Goal: Task Accomplishment & Management: Manage account settings

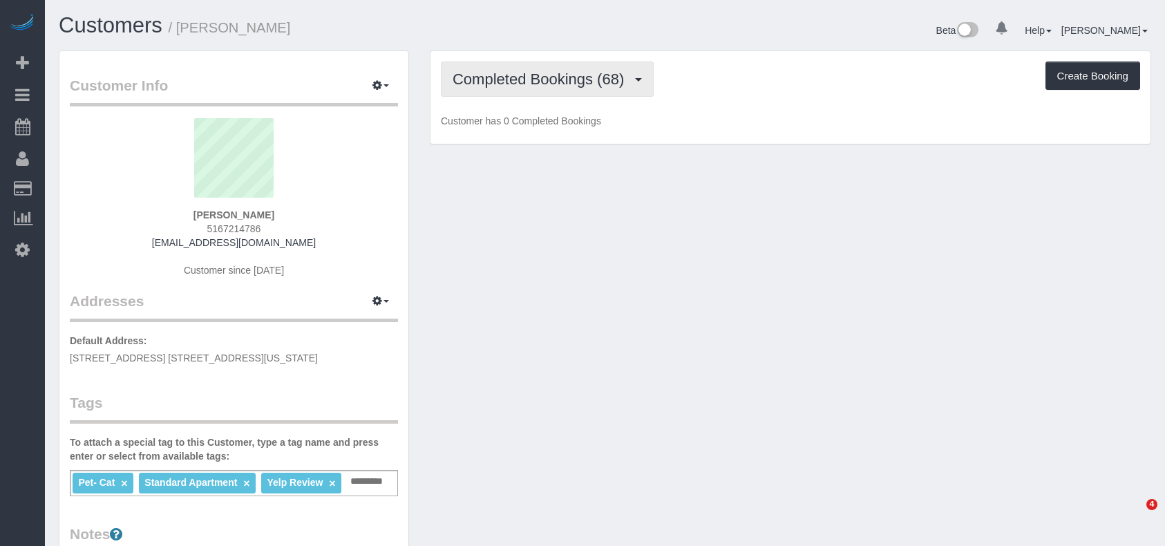
click at [504, 81] on span "Completed Bookings (68)" at bounding box center [542, 78] width 178 height 17
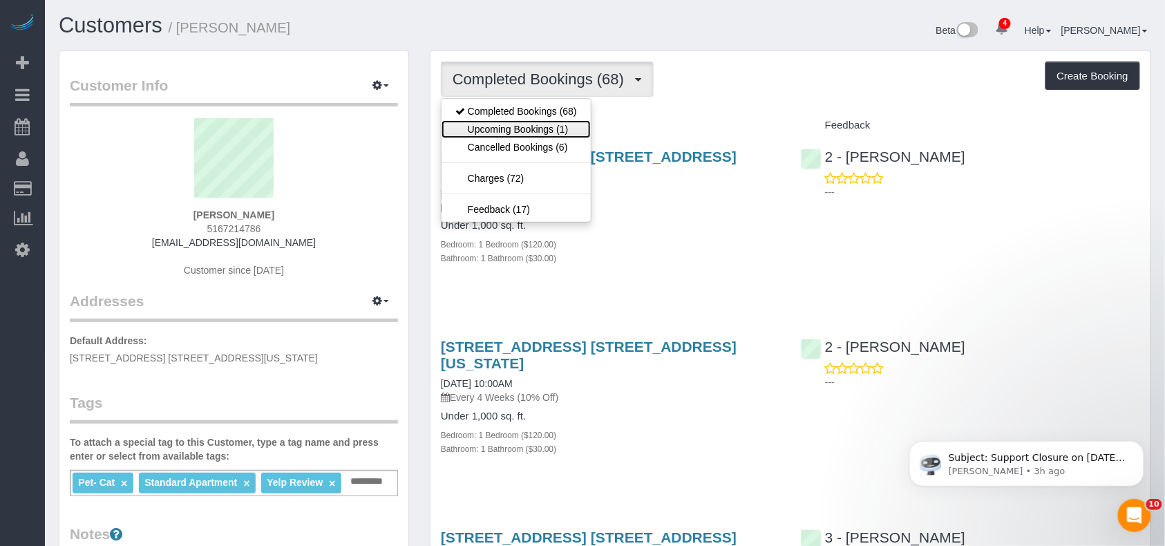
click at [517, 128] on link "Upcoming Bookings (1)" at bounding box center [516, 129] width 149 height 18
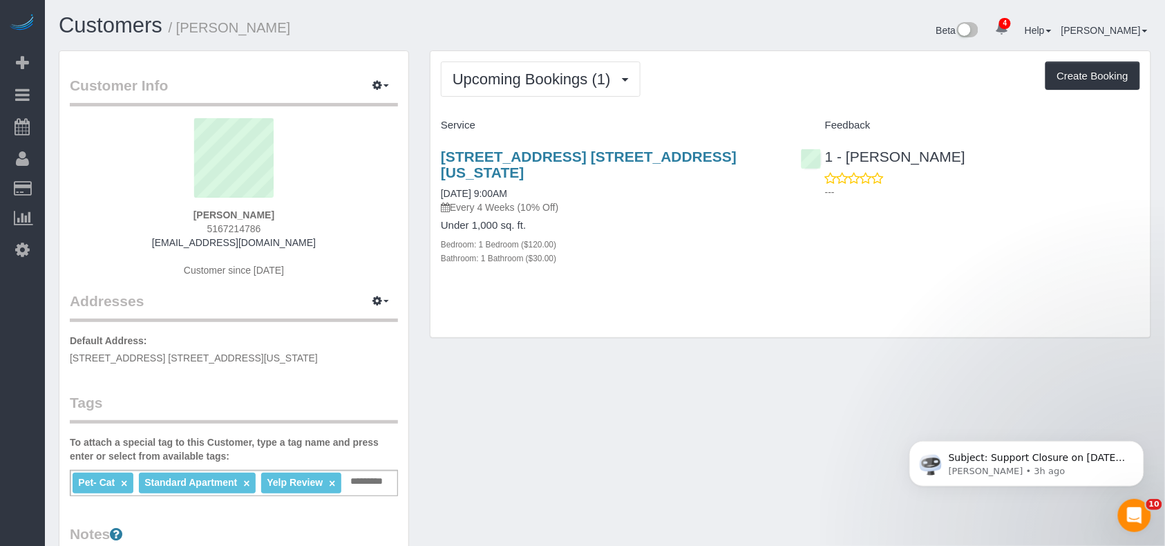
drag, startPoint x: 586, startPoint y: 352, endPoint x: 550, endPoint y: 324, distance: 45.8
click at [586, 349] on div "Customer Info Edit Contact Info Send Message Email Preferences Special Sales Ta…" at bounding box center [604, 512] width 1113 height 925
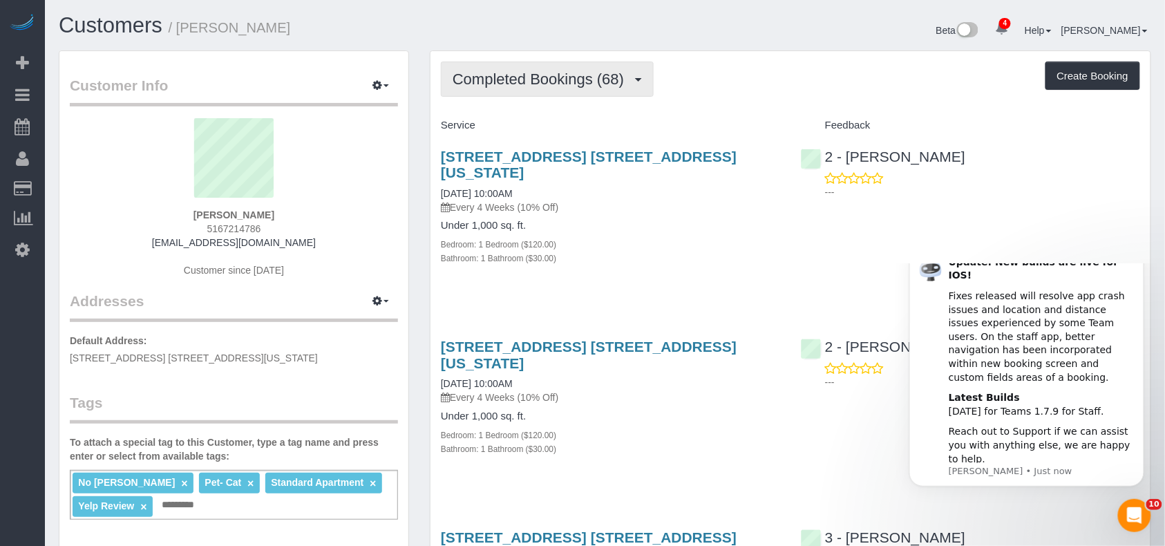
drag, startPoint x: 482, startPoint y: 76, endPoint x: 528, endPoint y: 111, distance: 57.8
click at [482, 76] on span "Completed Bookings (68)" at bounding box center [542, 78] width 178 height 17
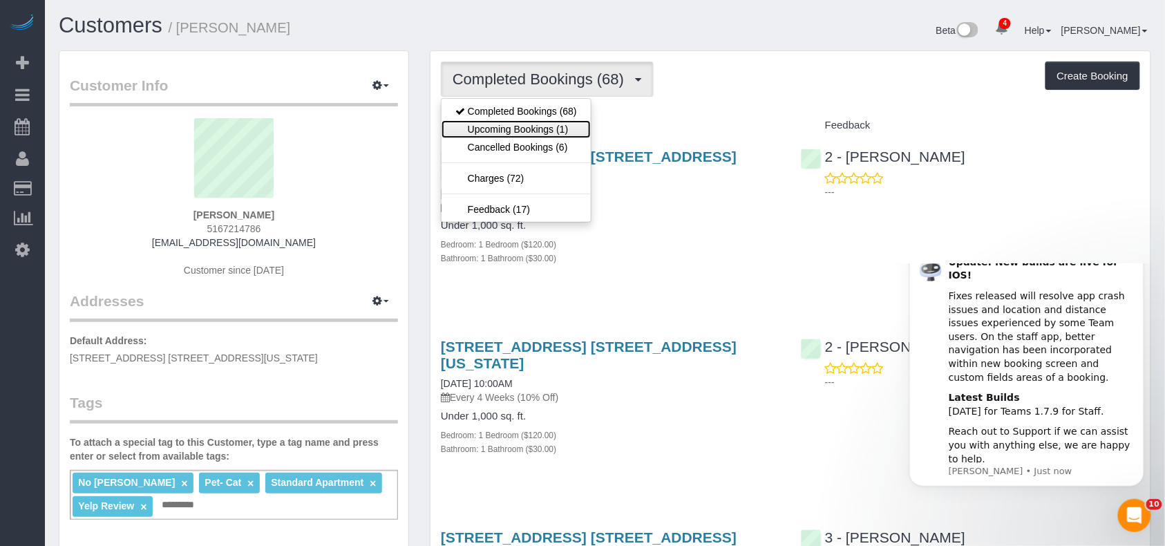
click at [522, 129] on link "Upcoming Bookings (1)" at bounding box center [516, 129] width 149 height 18
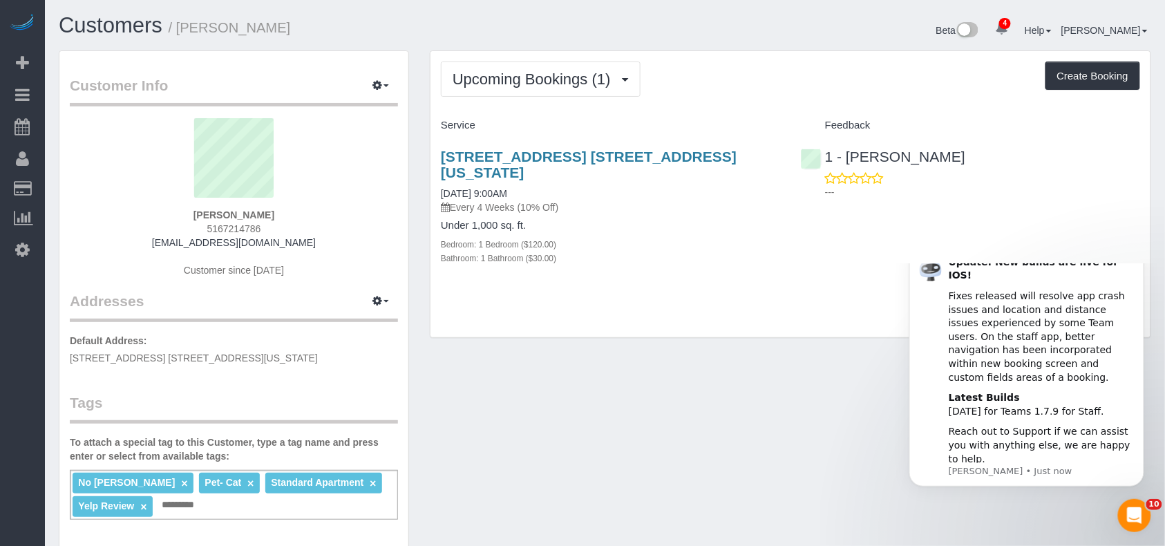
drag, startPoint x: 265, startPoint y: 216, endPoint x: 194, endPoint y: 214, distance: 71.9
click at [194, 214] on div "Eleis Brennan 5167214786 eleisbrennan@gmail.com Customer since 2017" at bounding box center [234, 204] width 328 height 173
copy strong "Eleis Brennan"
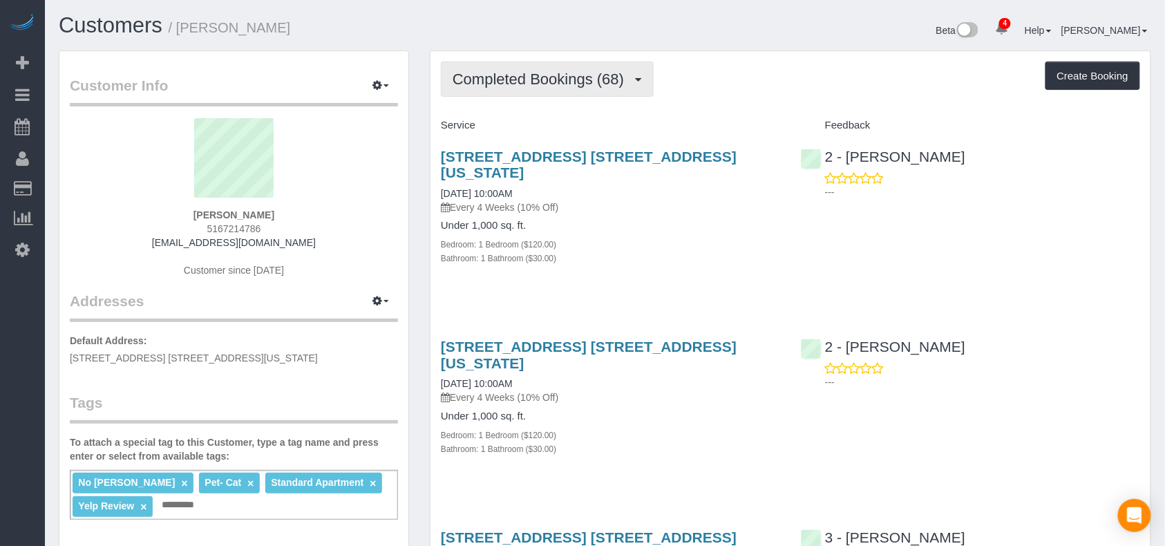
click at [535, 95] on button "Completed Bookings (68)" at bounding box center [547, 79] width 213 height 35
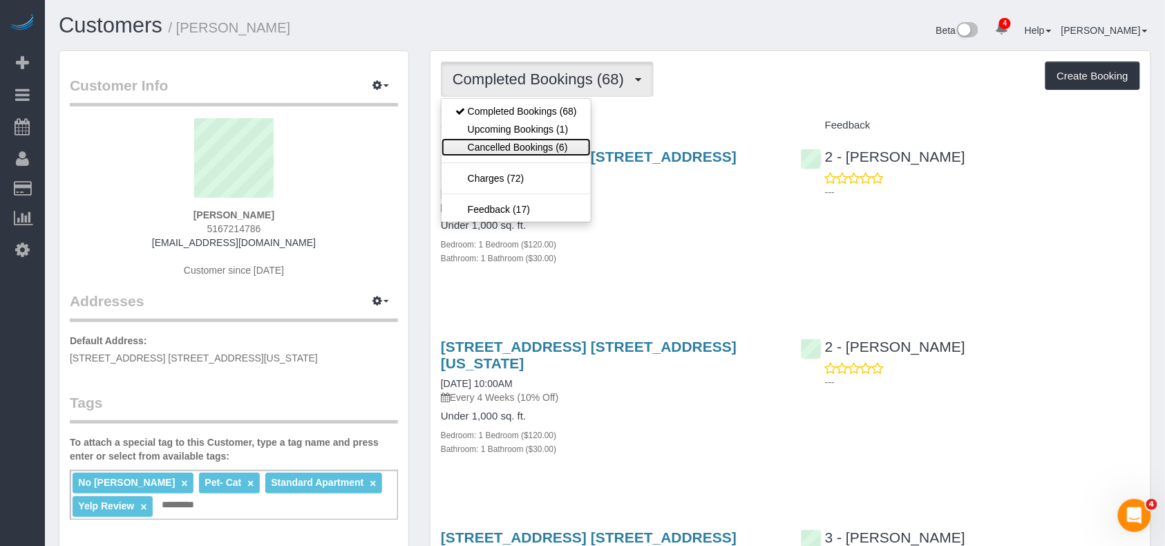
click at [520, 151] on link "Cancelled Bookings (6)" at bounding box center [516, 147] width 149 height 18
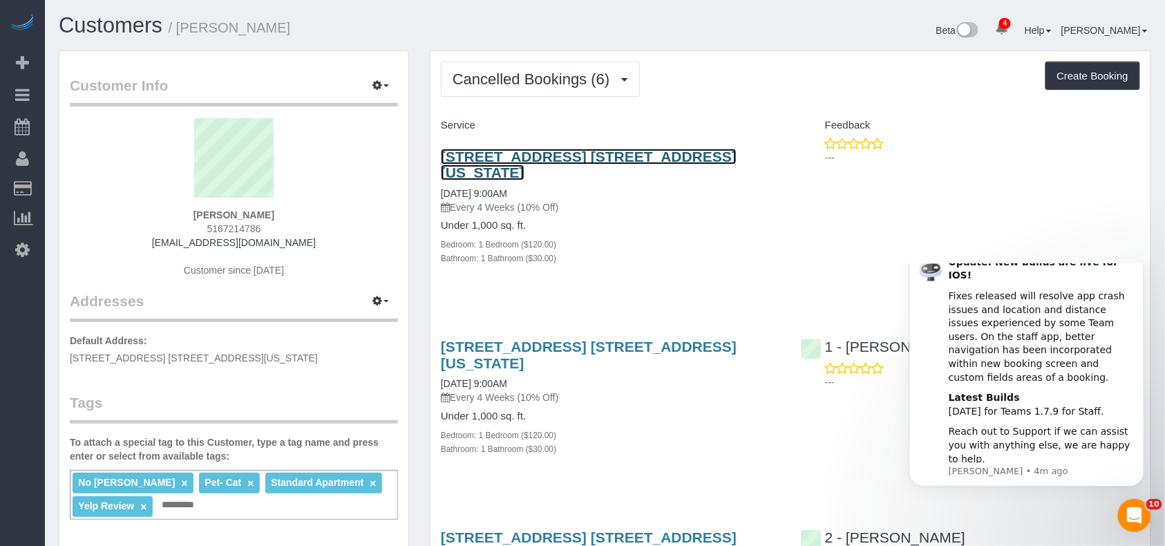
click at [594, 153] on link "333 East 46th Street, Apt. 4f, New York, NY 10017" at bounding box center [589, 165] width 296 height 32
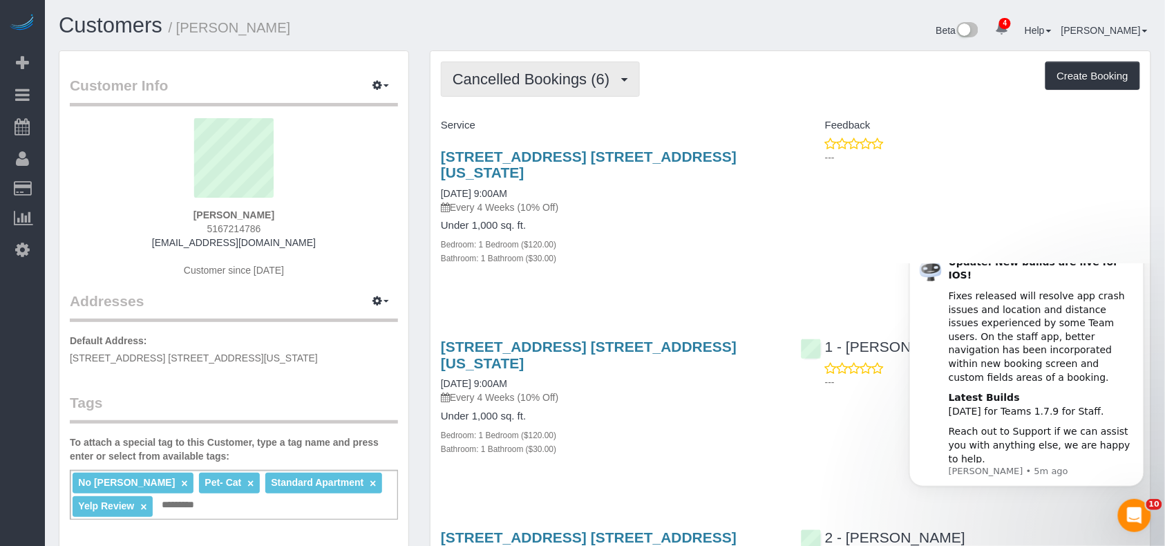
click at [585, 84] on span "Cancelled Bookings (6)" at bounding box center [535, 78] width 164 height 17
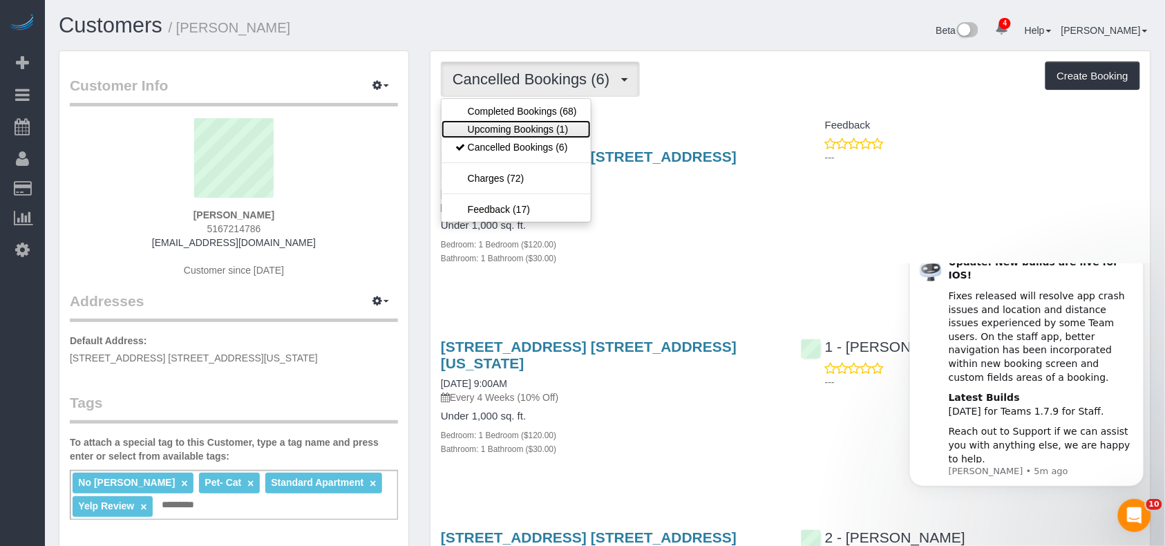
click at [558, 131] on link "Upcoming Bookings (1)" at bounding box center [516, 129] width 149 height 18
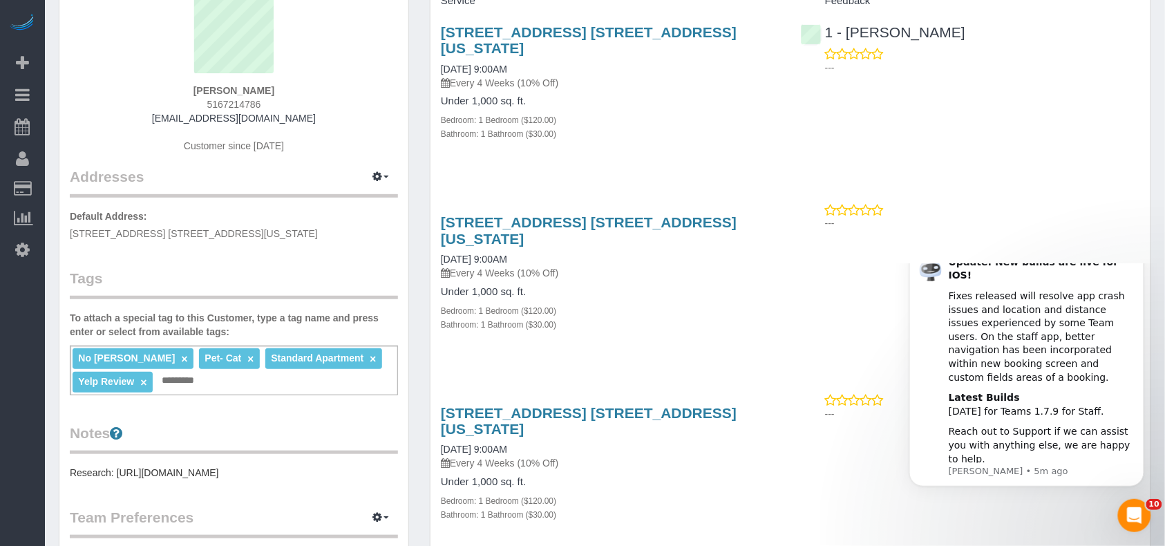
scroll to position [92, 0]
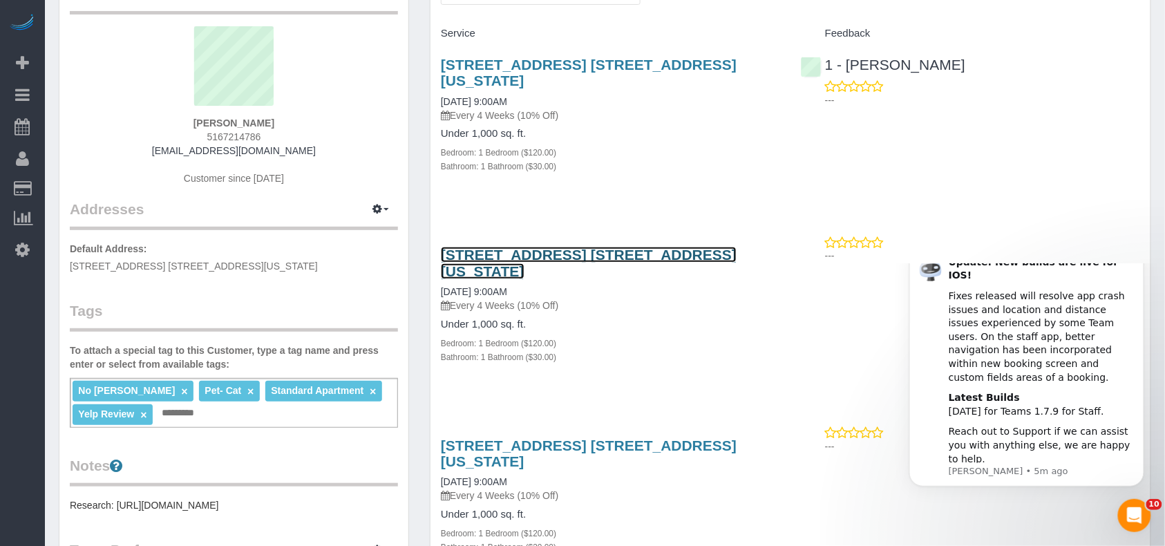
click at [603, 247] on link "333 East 46th Street, Apt. 4f, New York, NY 10017" at bounding box center [589, 263] width 296 height 32
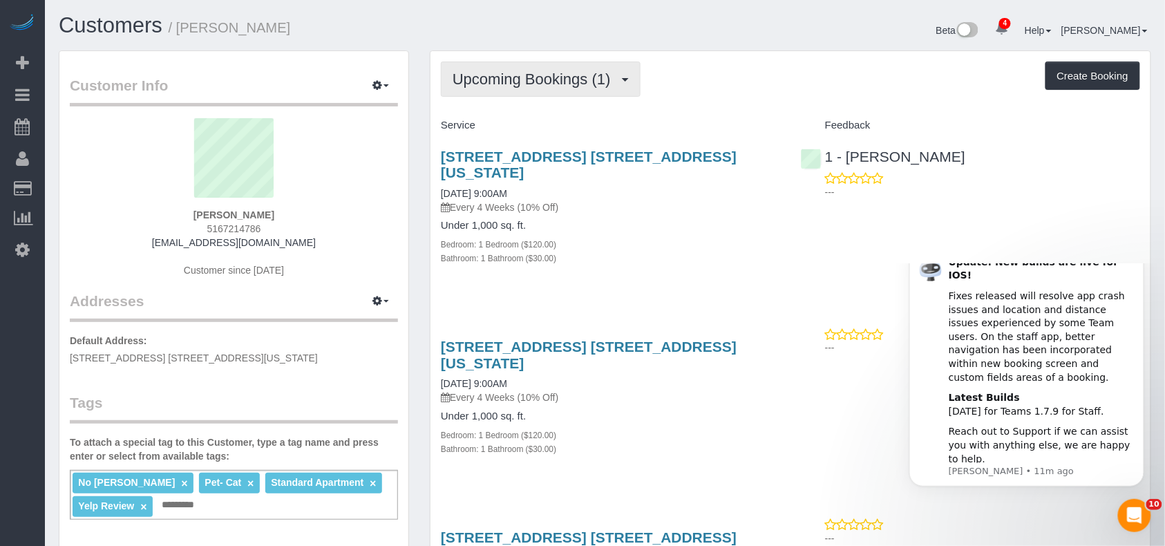
click at [558, 94] on button "Upcoming Bookings (1)" at bounding box center [541, 79] width 200 height 35
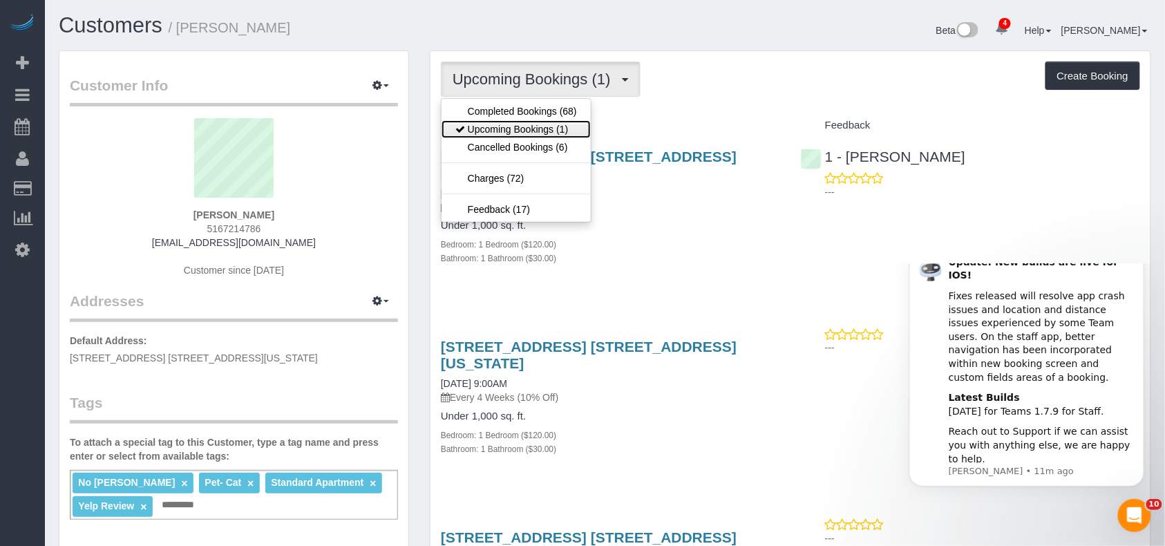
click at [557, 133] on link "Upcoming Bookings (1)" at bounding box center [516, 129] width 149 height 18
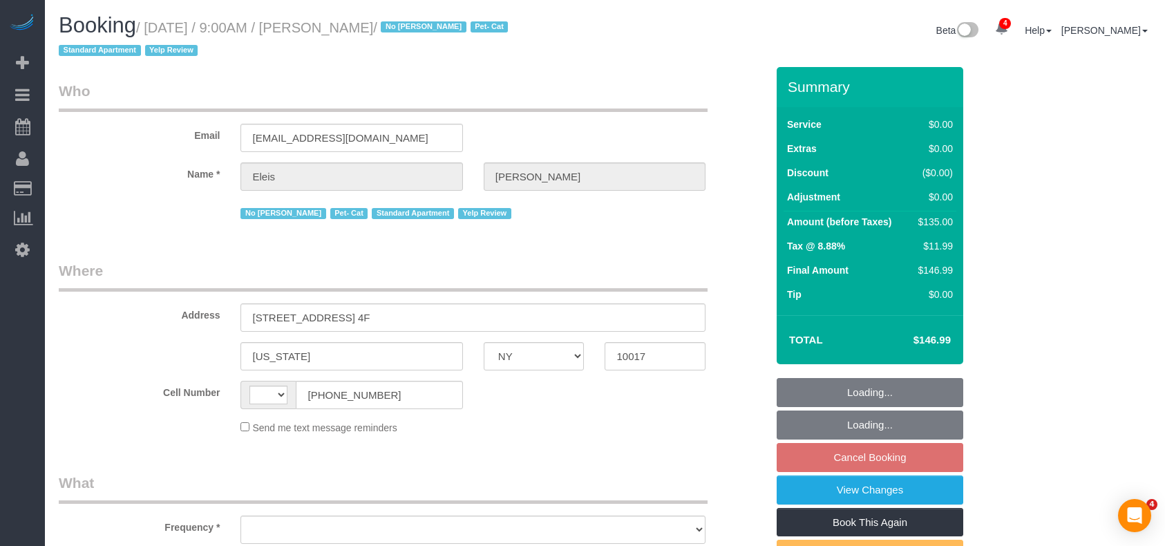
select select "NY"
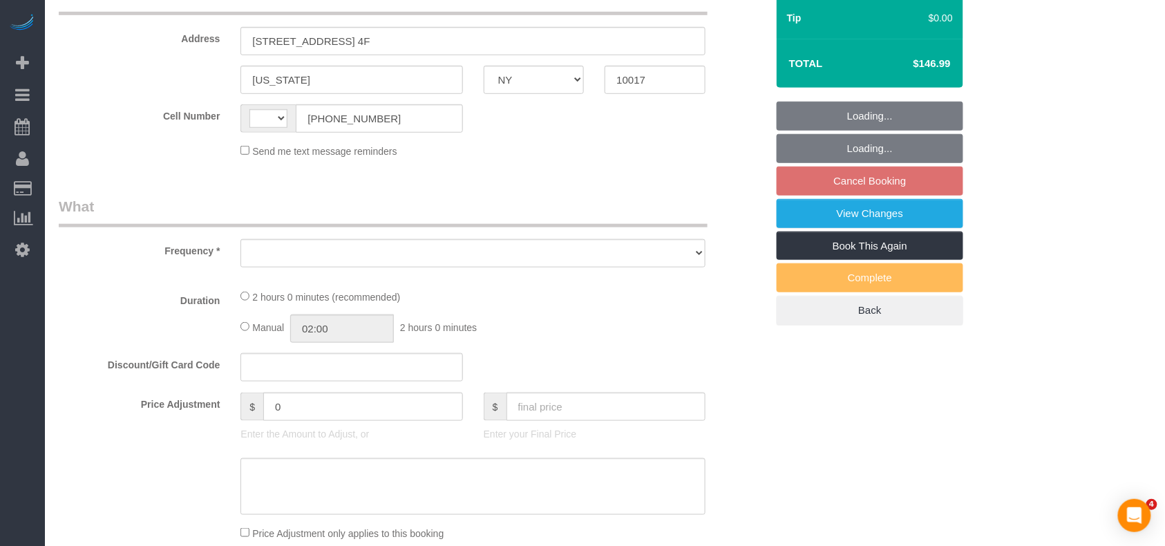
select select "string:[GEOGRAPHIC_DATA]"
select select "object:1379"
select select "string:stripe-card_1CIGaX4VGloSiKo7kwmxmGzp"
select select "1"
select select "spot2"
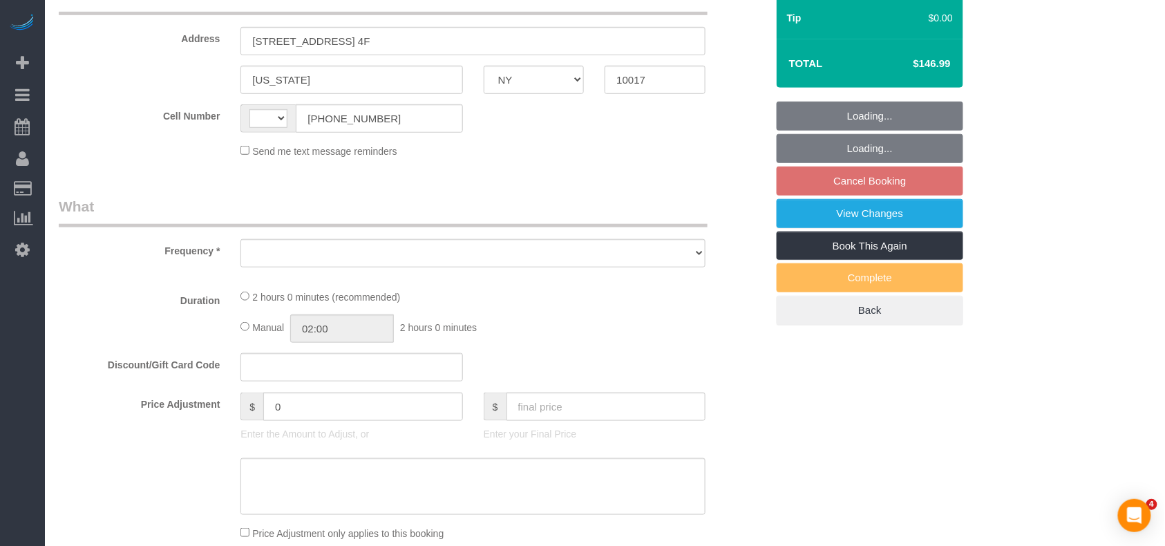
select select "number:58"
select select "number:75"
select select "number:14"
select select "number:5"
select select "number:21"
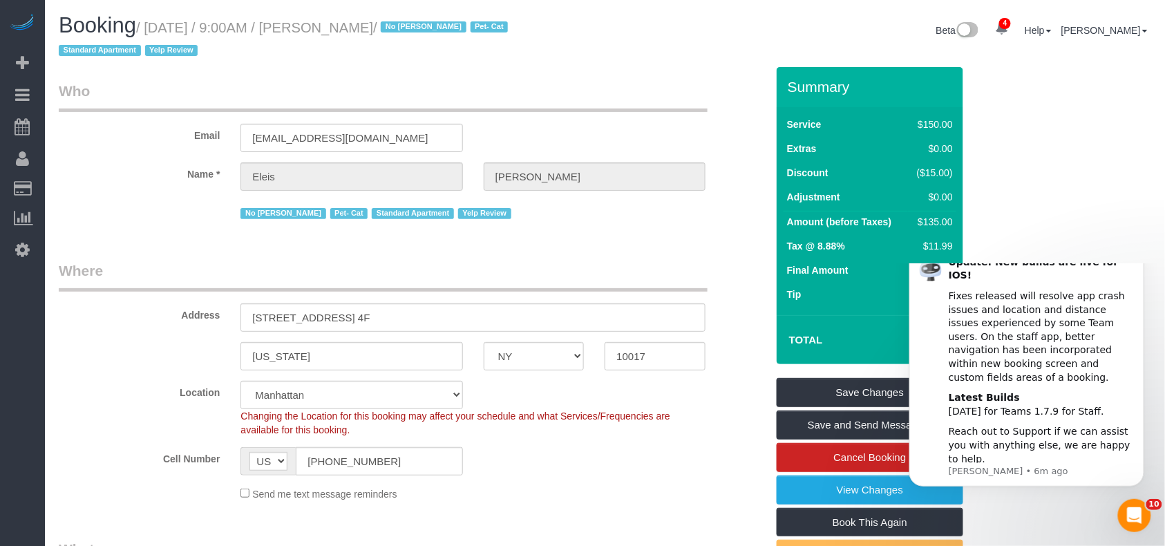
click at [1138, 254] on icon "Dismiss notification" at bounding box center [1140, 250] width 8 height 8
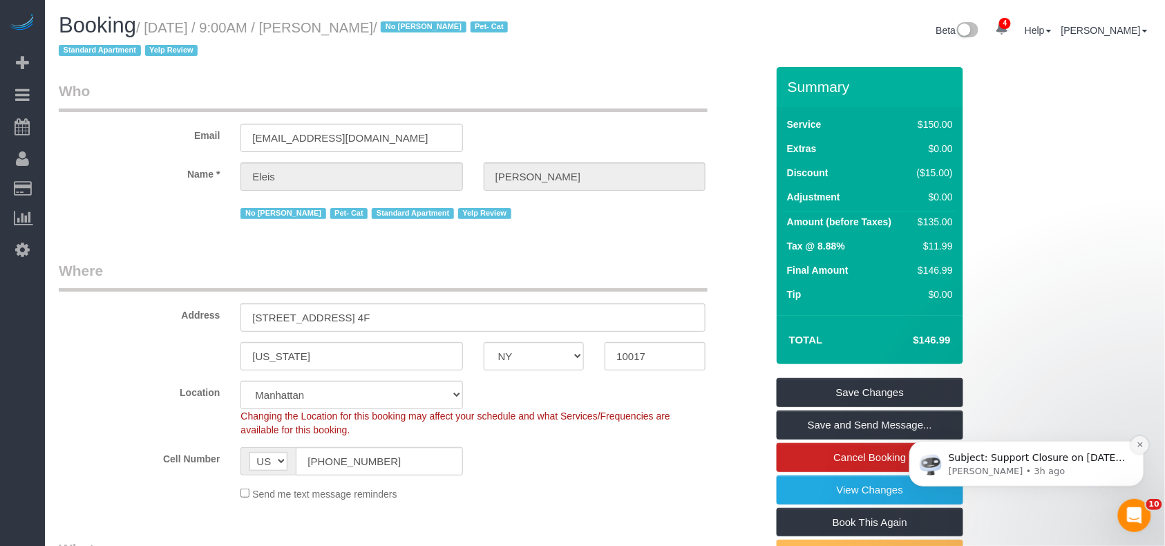
click at [1139, 446] on icon "Dismiss notification" at bounding box center [1140, 444] width 8 height 8
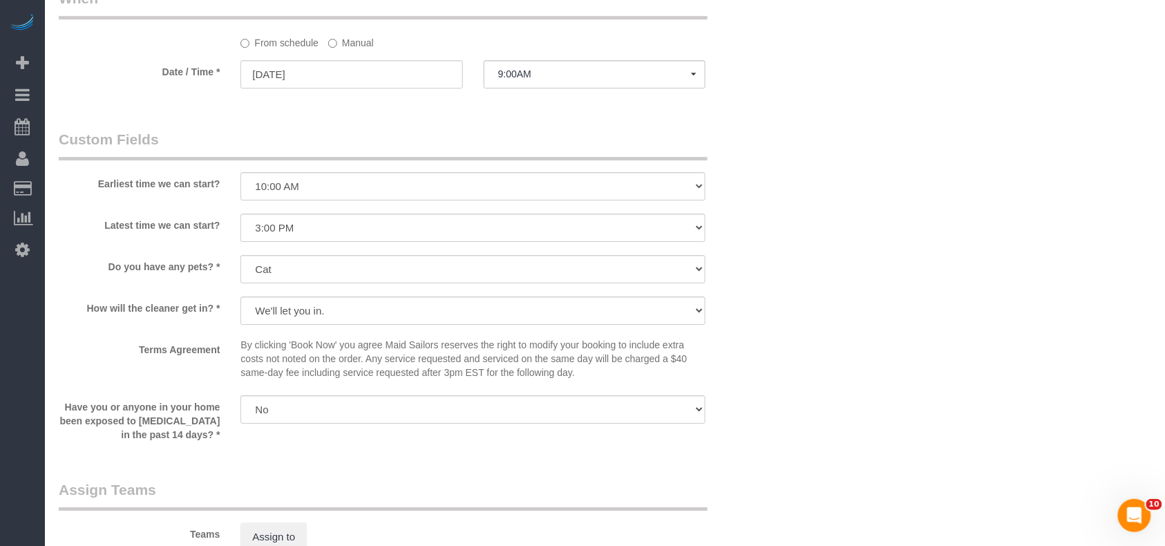
scroll to position [1382, 0]
click at [358, 76] on input "[DATE]" at bounding box center [352, 71] width 222 height 28
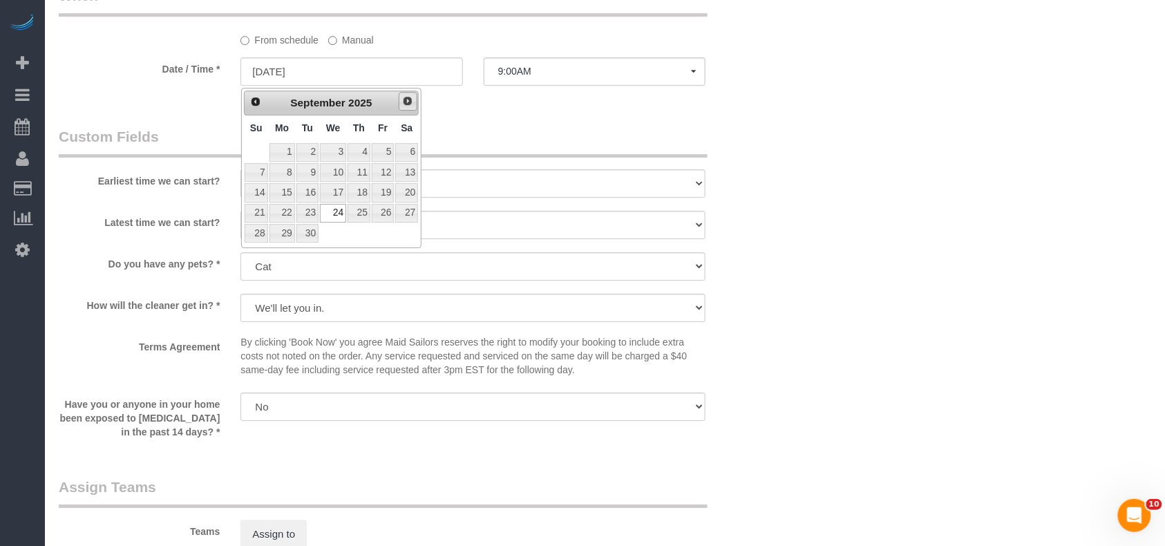
click at [413, 100] on span "Next" at bounding box center [407, 100] width 11 height 11
click at [341, 211] on link "22" at bounding box center [333, 213] width 26 height 19
type input "[DATE]"
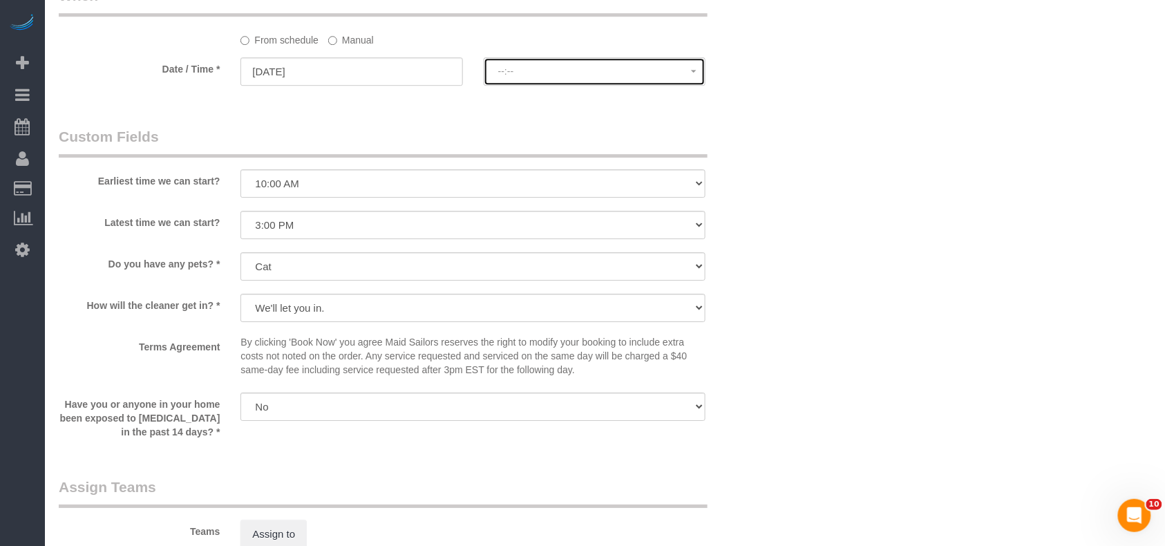
click at [552, 83] on button "--:--" at bounding box center [595, 71] width 222 height 28
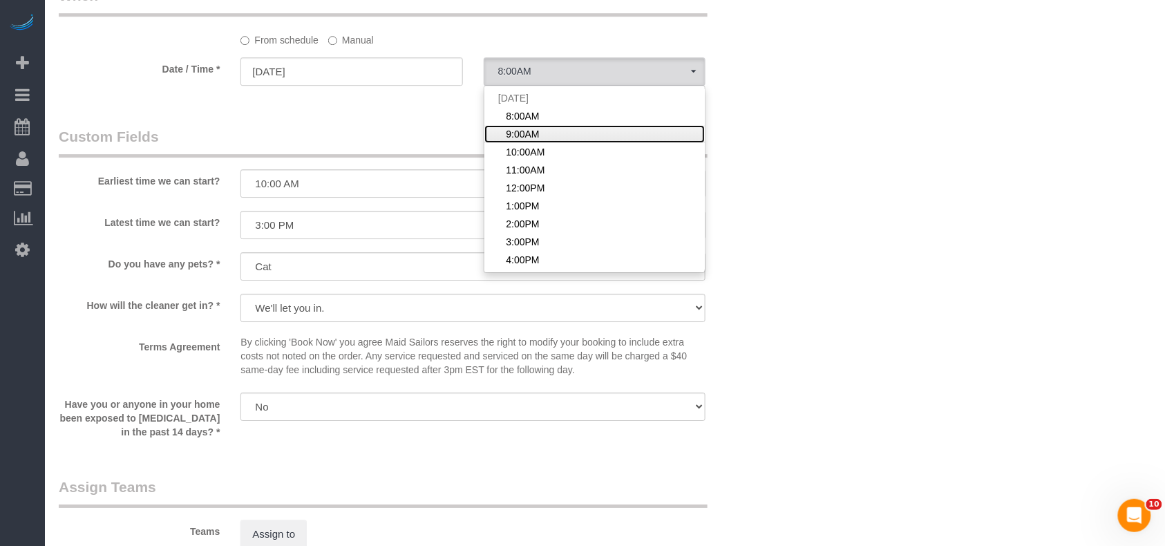
click at [551, 133] on link "9:00AM" at bounding box center [594, 134] width 220 height 18
select select "spot62"
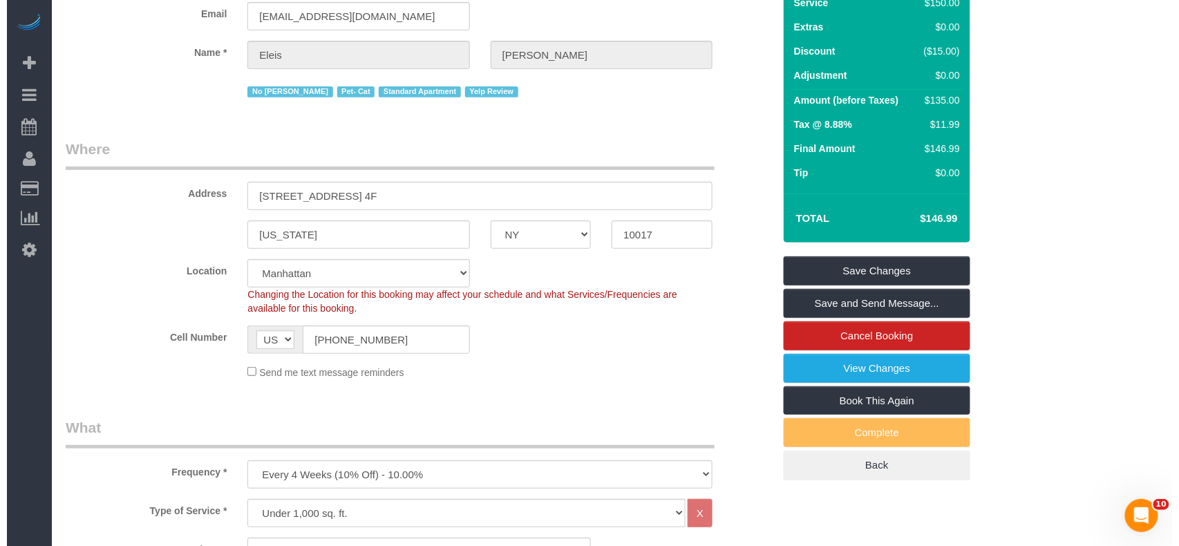
scroll to position [0, 0]
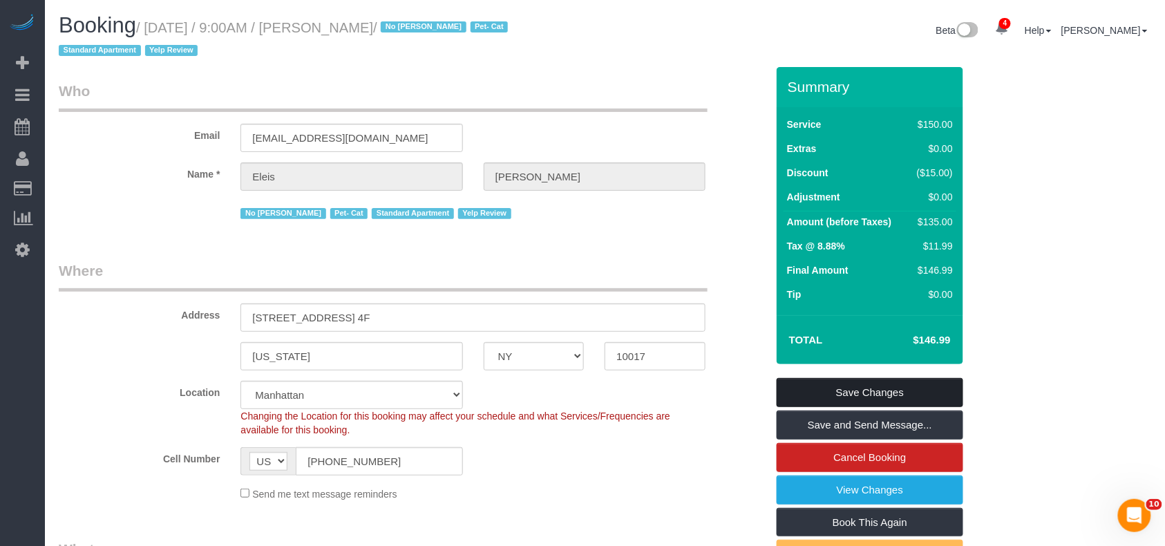
click at [877, 390] on link "Save Changes" at bounding box center [870, 392] width 187 height 29
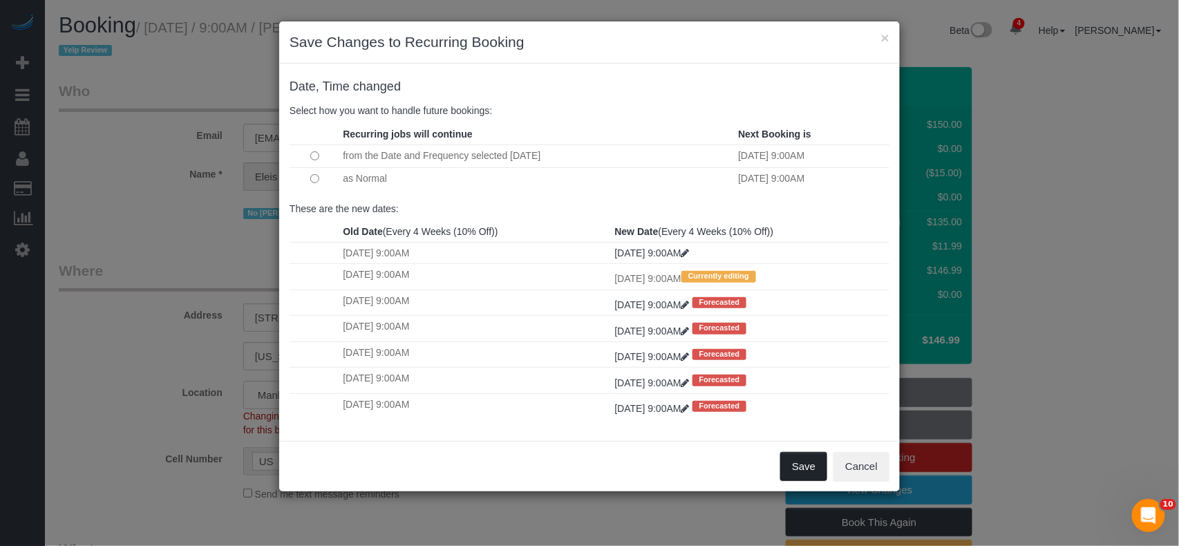
click at [798, 471] on button "Save" at bounding box center [803, 466] width 47 height 29
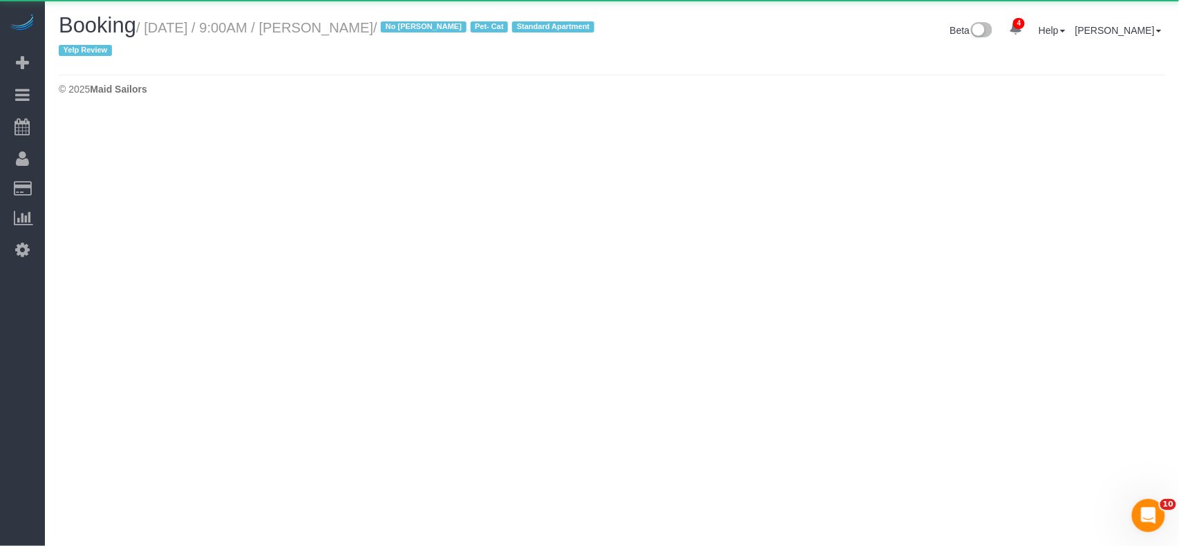
select select "NY"
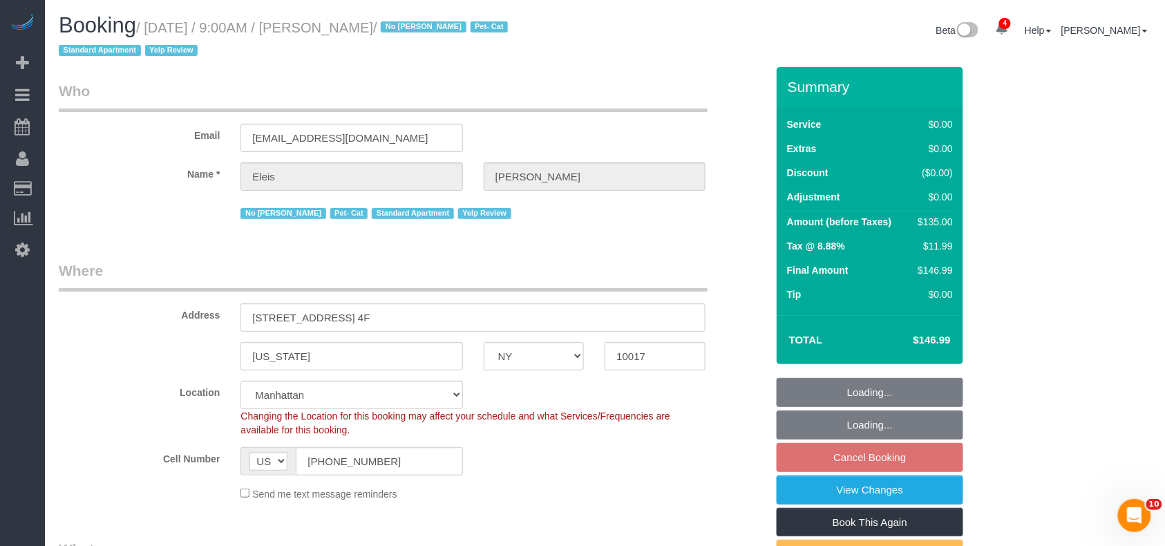
select select "spot122"
select select "object:3310"
select select "string:stripe-card_1CIGaX4VGloSiKo7kwmxmGzp"
select select "number:58"
select select "number:75"
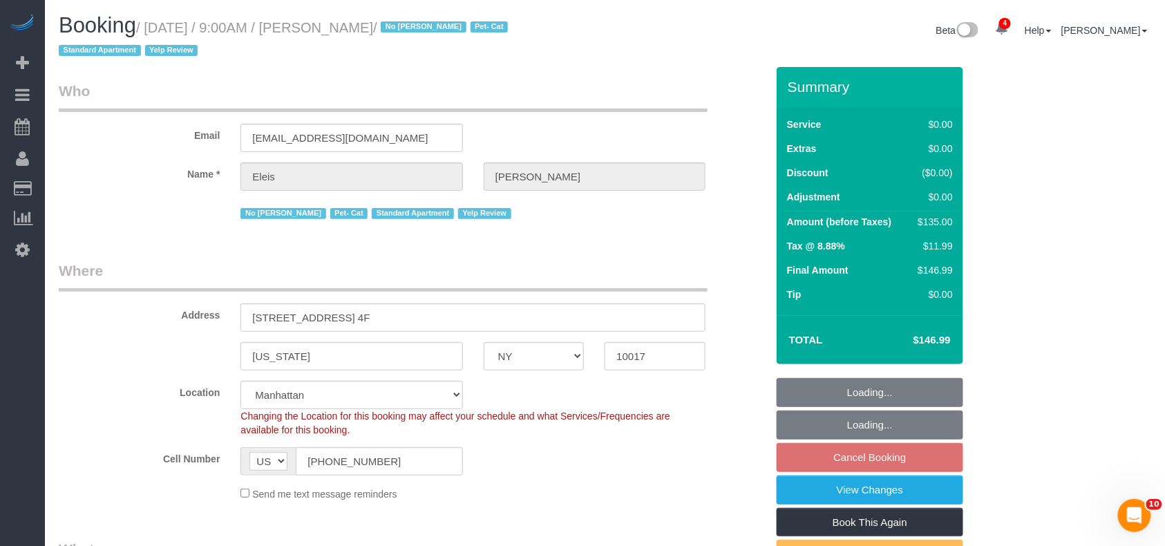
select select "number:14"
select select "number:5"
select select "number:21"
select select "1"
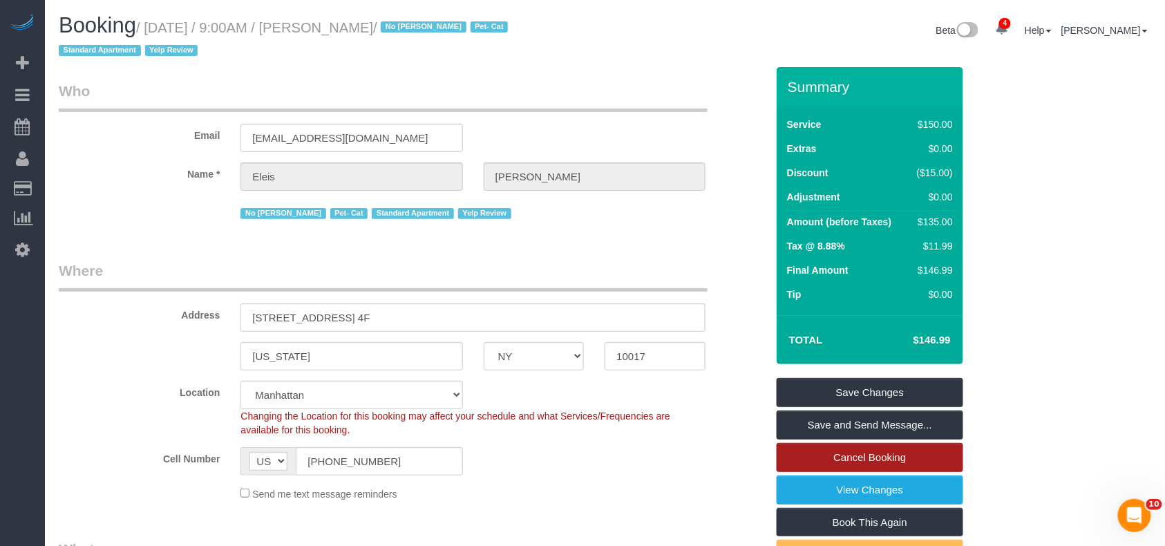
click at [868, 453] on link "Cancel Booking" at bounding box center [870, 457] width 187 height 29
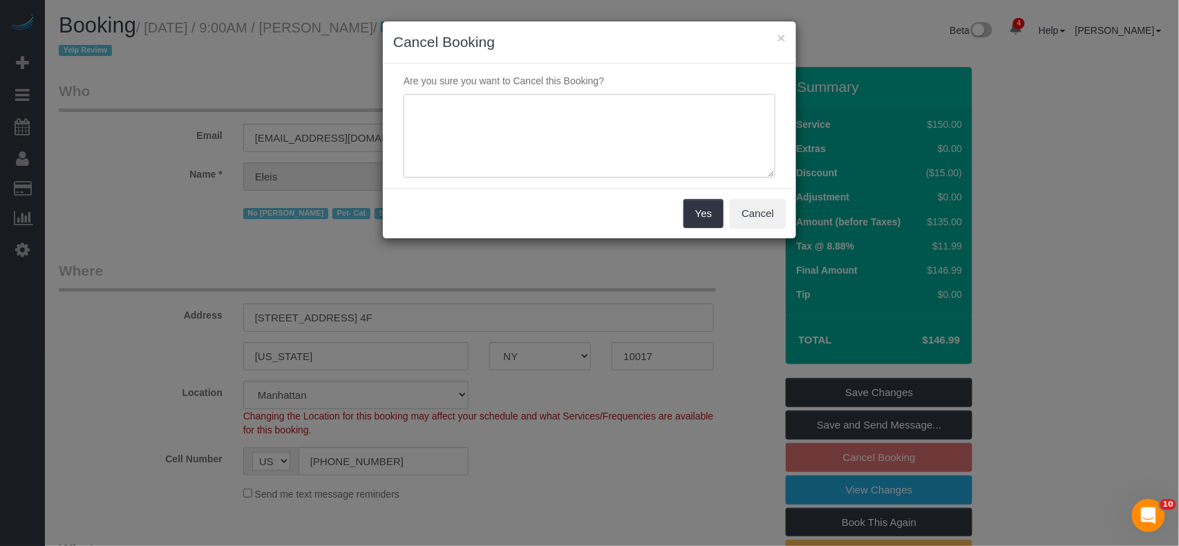
click at [520, 130] on textarea at bounding box center [590, 136] width 372 height 84
click at [661, 108] on textarea at bounding box center [590, 136] width 372 height 84
type textarea "Customer requested to cancel due construction that is going to take several mon…"
click at [716, 211] on button "Yes" at bounding box center [704, 213] width 40 height 29
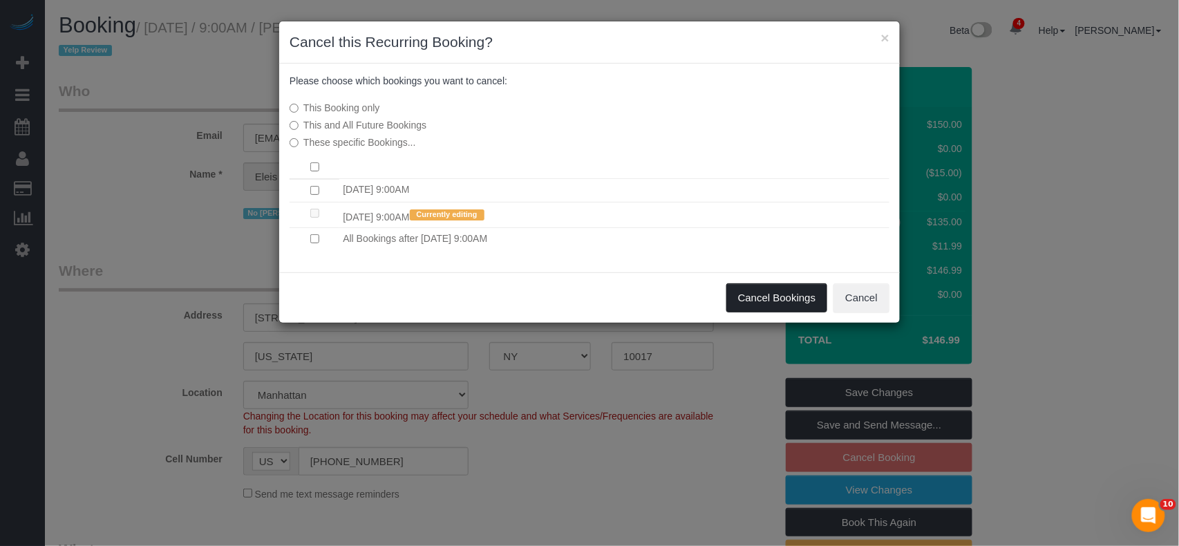
click at [780, 307] on button "Cancel Bookings" at bounding box center [777, 297] width 102 height 29
